Goal: Find contact information

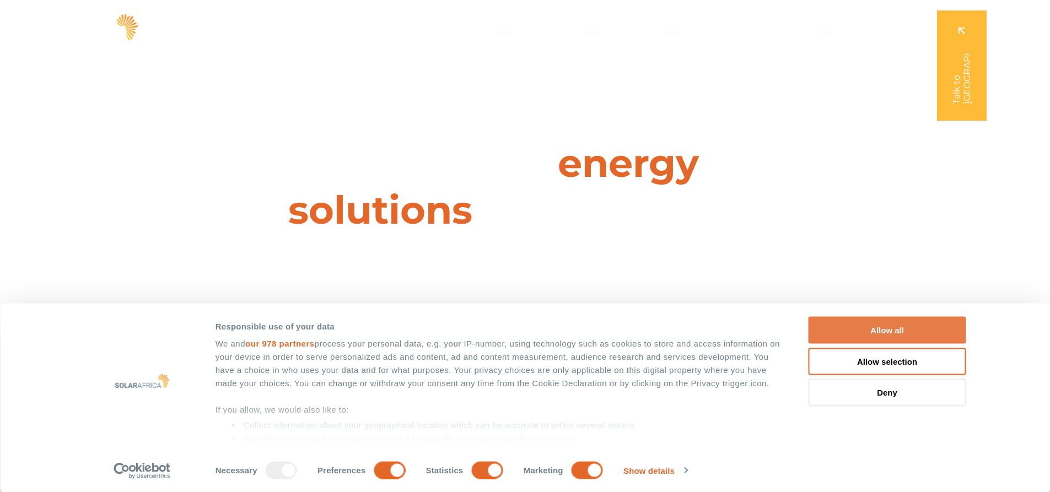
click at [842, 328] on button "Allow all" at bounding box center [887, 330] width 158 height 27
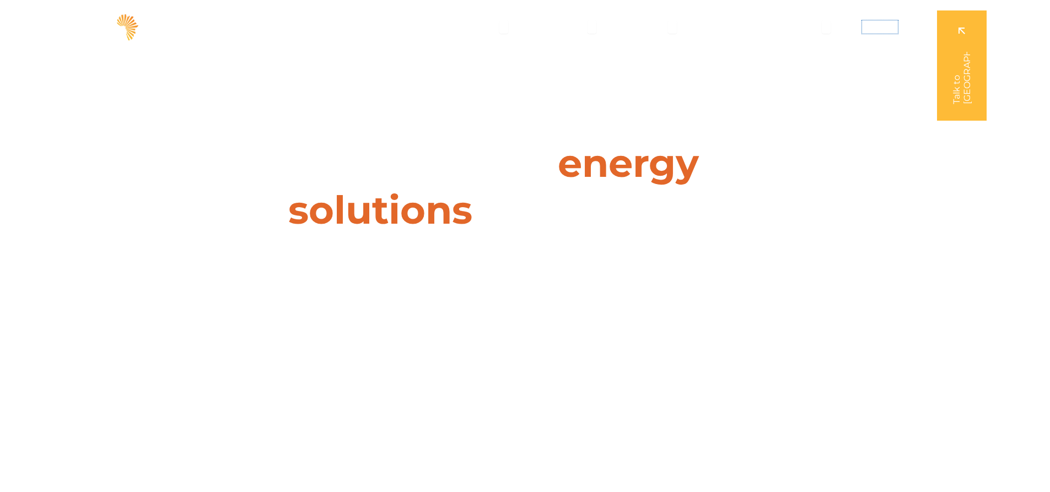
drag, startPoint x: 887, startPoint y: 28, endPoint x: 835, endPoint y: 106, distance: 94.2
click at [887, 28] on span "Contact" at bounding box center [880, 26] width 36 height 13
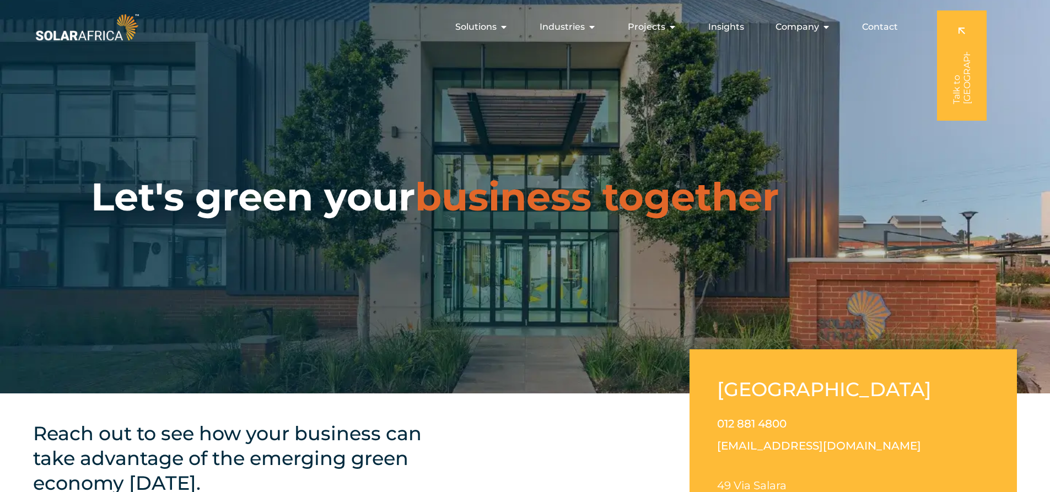
scroll to position [165, 0]
